Goal: Information Seeking & Learning: Learn about a topic

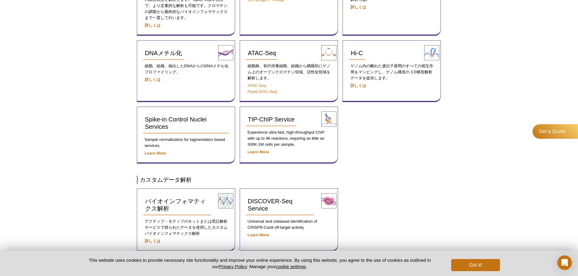
scroll to position [182, 0]
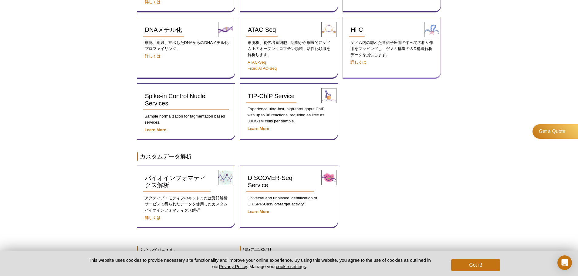
drag, startPoint x: 360, startPoint y: 23, endPoint x: 348, endPoint y: 23, distance: 11.5
click at [348, 23] on div "Hi-C ゲノム内の離れた遺伝子座間のすべての相互作用をマッピングし、ゲノム構造の３D構造解析データを提供します。 詳しくは" at bounding box center [391, 48] width 98 height 62
click at [364, 30] on link "Hi-C" at bounding box center [357, 29] width 16 height 13
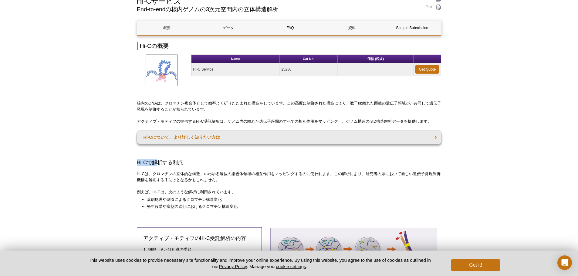
scroll to position [52, 0]
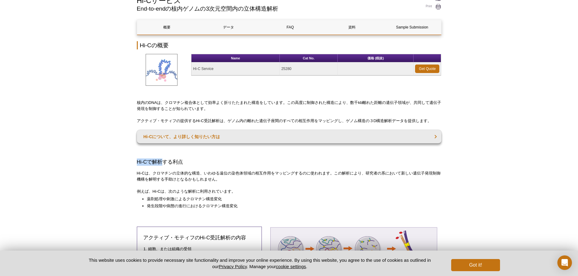
drag, startPoint x: 136, startPoint y: 162, endPoint x: 162, endPoint y: 165, distance: 26.0
copy h3 "Hi-Cで解析"
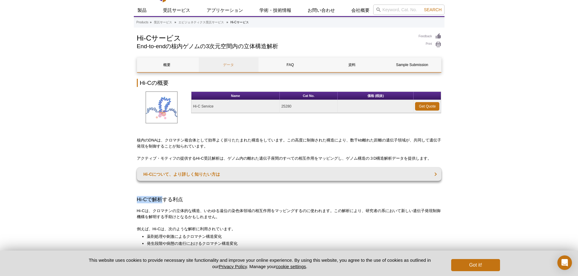
scroll to position [0, 0]
